Goal: Task Accomplishment & Management: Manage account settings

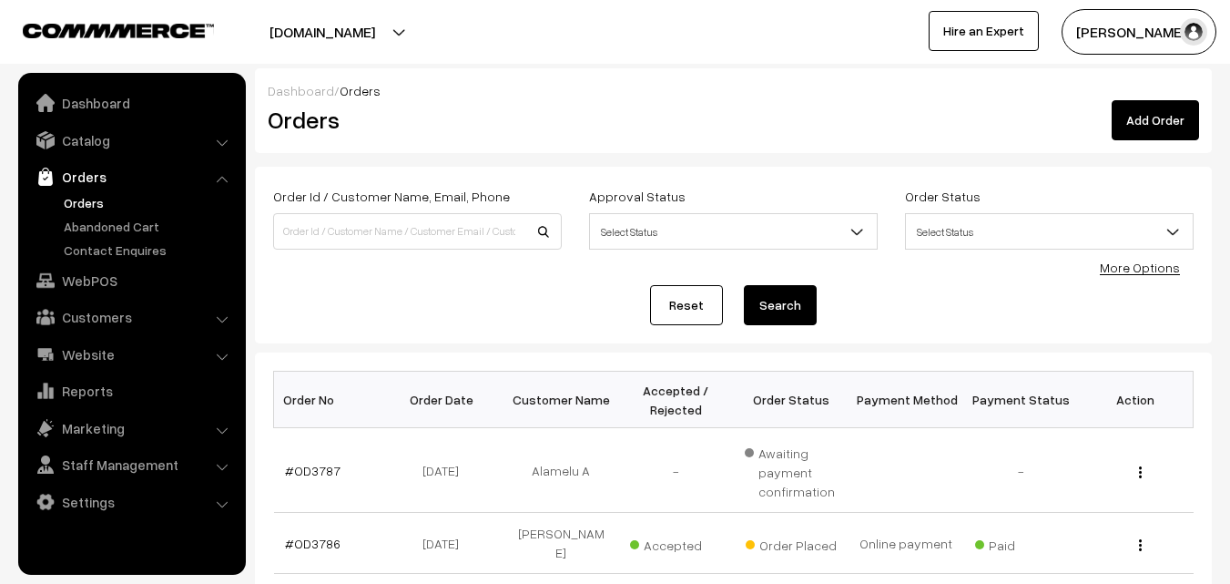
click at [83, 202] on link "Orders" at bounding box center [149, 202] width 180 height 19
drag, startPoint x: 0, startPoint y: 0, endPoint x: 318, endPoint y: 237, distance: 396.4
click at [318, 237] on input at bounding box center [417, 231] width 289 height 36
type input "ma"
click at [668, 301] on link "Reset" at bounding box center [686, 305] width 73 height 40
